Goal: Task Accomplishment & Management: Use online tool/utility

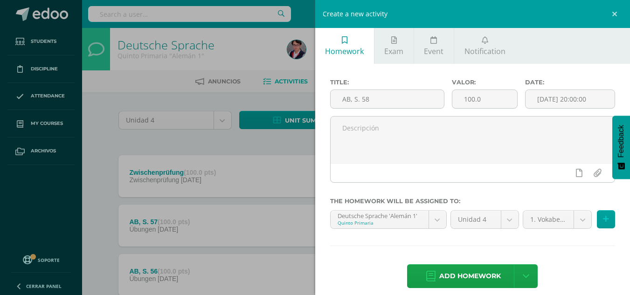
drag, startPoint x: 611, startPoint y: 17, endPoint x: 368, endPoint y: 188, distance: 297.3
click at [368, 188] on div at bounding box center [472, 153] width 293 height 74
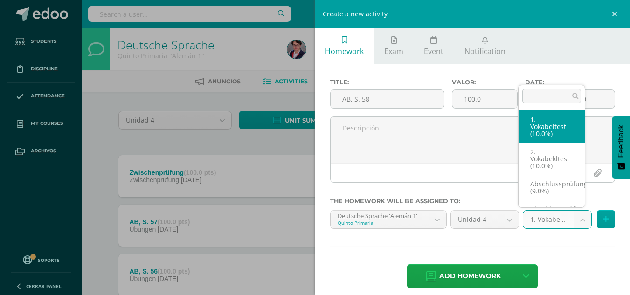
click at [570, 225] on body "Homework successfully assigned Students Discipline Attendance My courses Archiv…" at bounding box center [315, 253] width 630 height 506
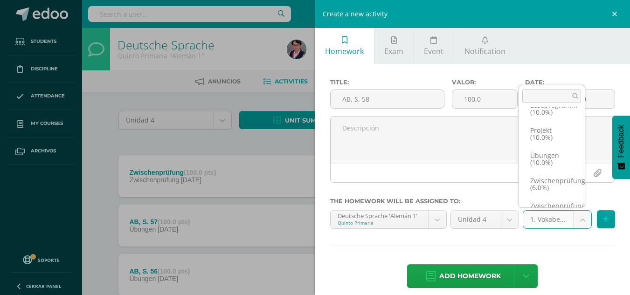
scroll to position [208, 0]
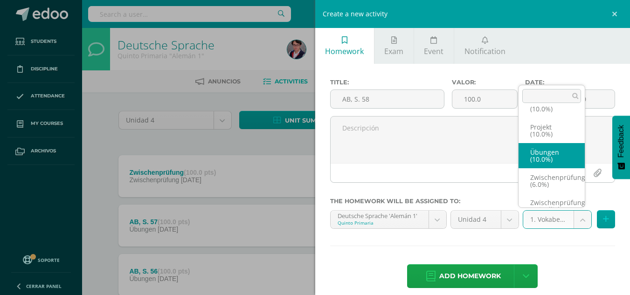
select select "233920"
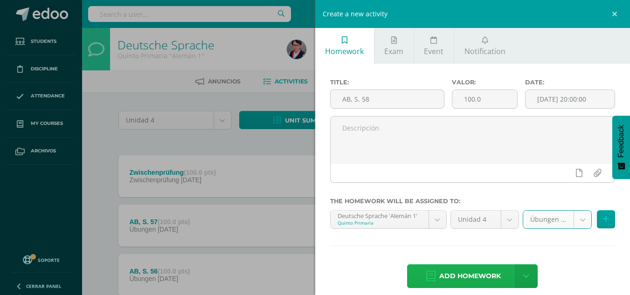
click at [458, 268] on span "Add homework" at bounding box center [470, 276] width 62 height 23
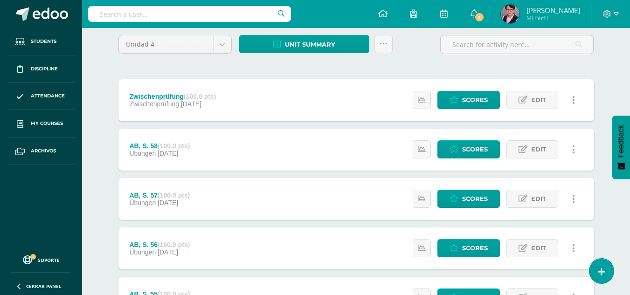
scroll to position [72, 0]
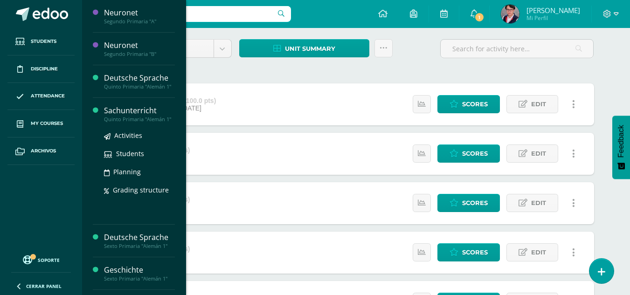
click at [151, 119] on div "Quinto Primaria "Alemán 1"" at bounding box center [139, 119] width 71 height 7
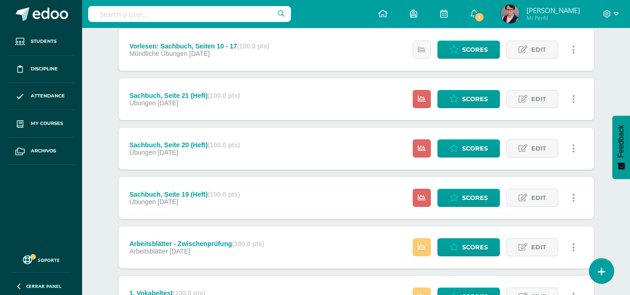
scroll to position [176, 0]
